Goal: Find specific page/section: Find specific page/section

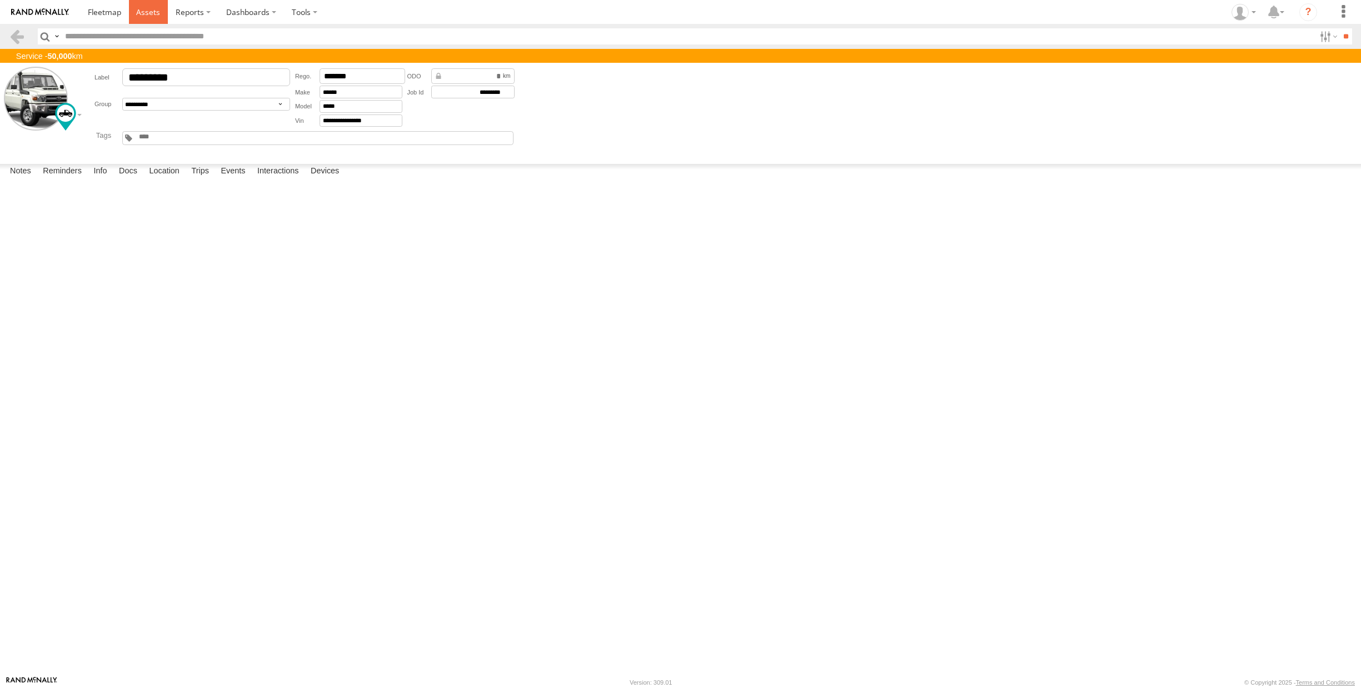
click at [146, 12] on span at bounding box center [148, 12] width 24 height 11
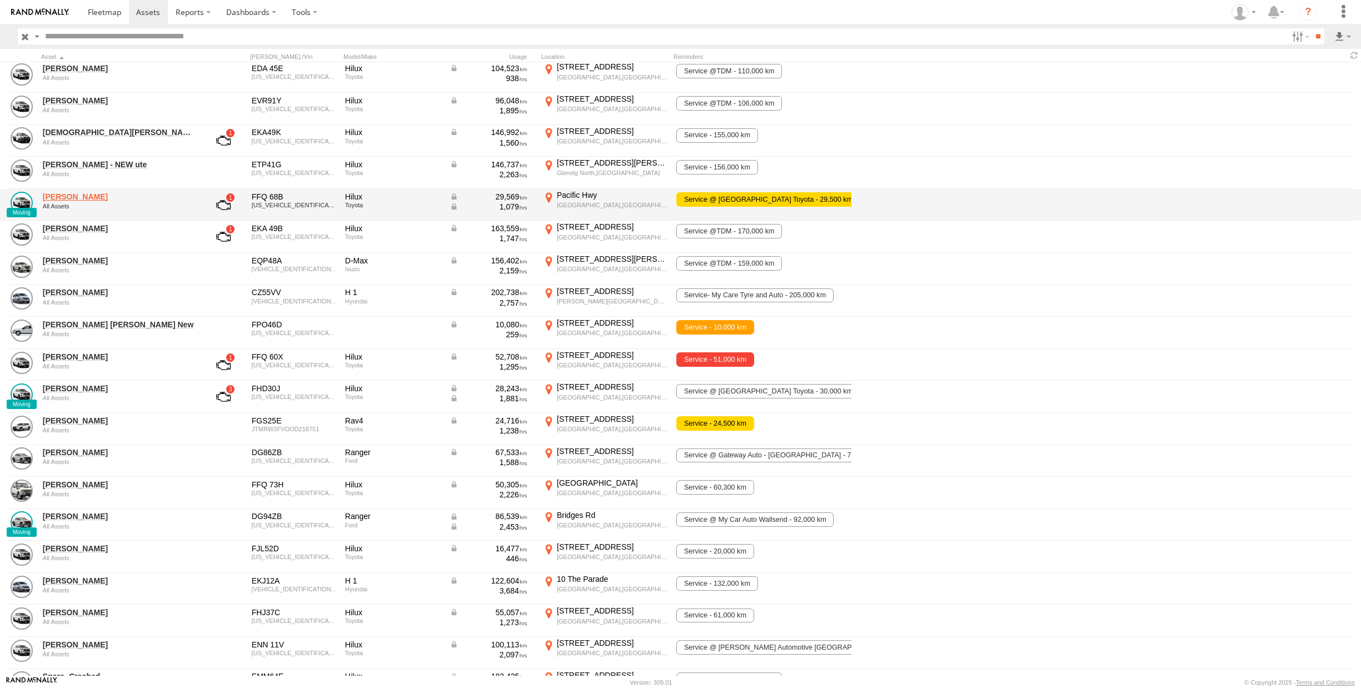
scroll to position [1, 0]
click at [95, 199] on link "Dean McQuarrie" at bounding box center [119, 198] width 152 height 10
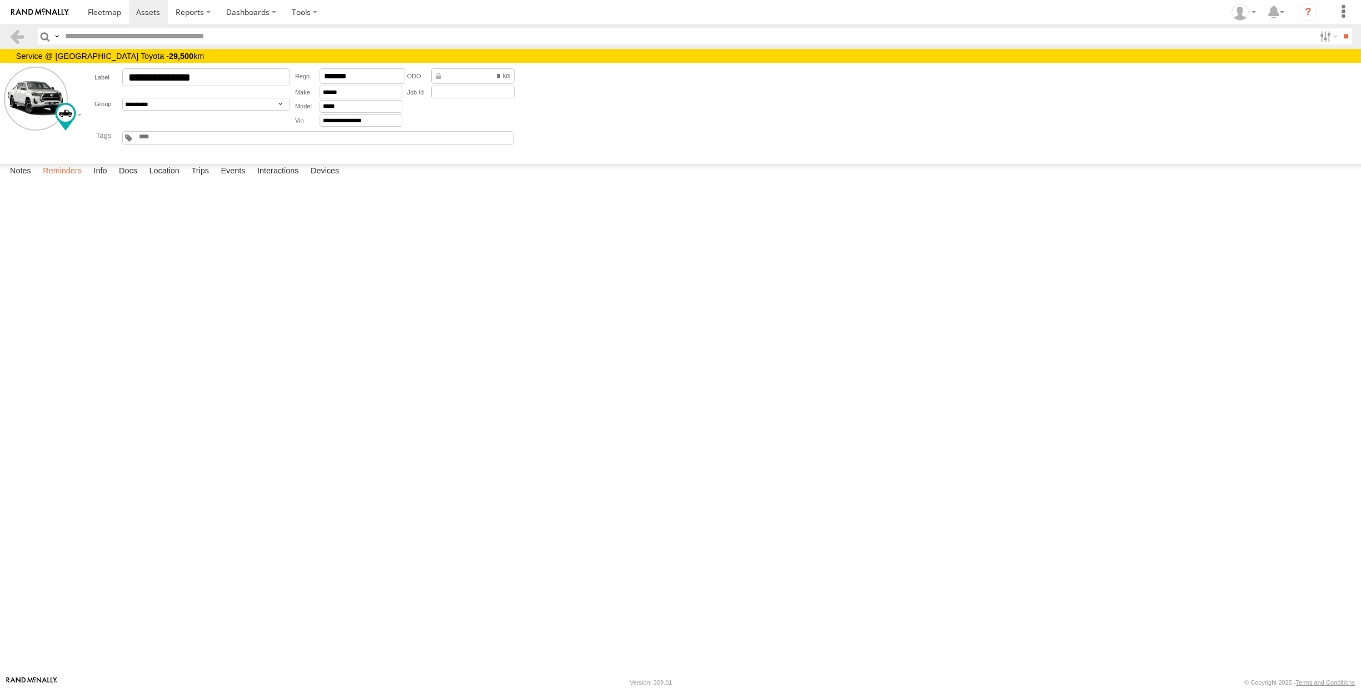
click at [66, 179] on label "Reminders" at bounding box center [62, 172] width 50 height 16
